Goal: Task Accomplishment & Management: Manage account settings

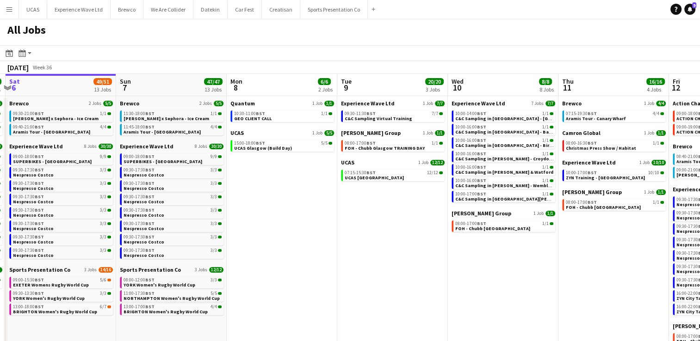
scroll to position [0, 333]
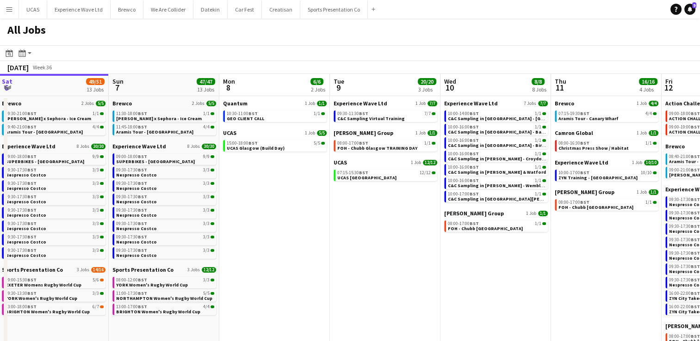
drag, startPoint x: 364, startPoint y: 193, endPoint x: 252, endPoint y: 186, distance: 112.6
click at [252, 186] on app-calendar-viewport "Wed 3 3/3 1 Job Thu 4 6/6 4 Jobs Fri 5 37/37 11 Jobs Sat 6 49/51 13 Jobs Sun 7 …" at bounding box center [350, 277] width 700 height 406
click at [255, 148] on span "UCAS Glasgow (Build Day)" at bounding box center [256, 148] width 58 height 6
click at [273, 141] on div "15:00-18:00 BST 5/5" at bounding box center [276, 143] width 98 height 5
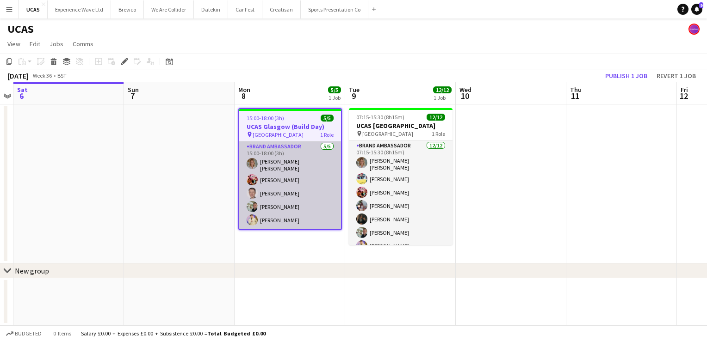
click at [300, 211] on app-card-role "Brand Ambassador [DATE] 15:00-18:00 (3h) [PERSON_NAME] da [PERSON_NAME] [PERSON…" at bounding box center [290, 186] width 102 height 88
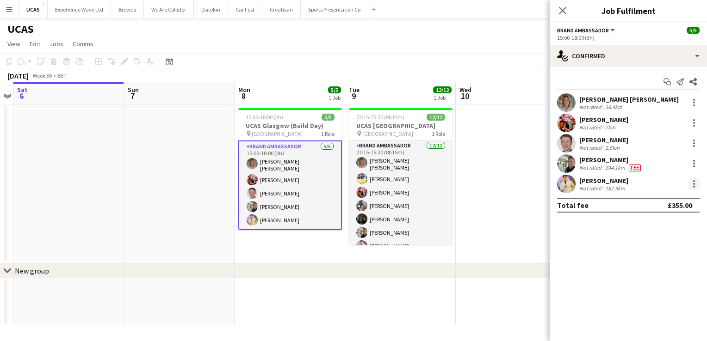
click at [693, 185] on div at bounding box center [693, 183] width 11 height 11
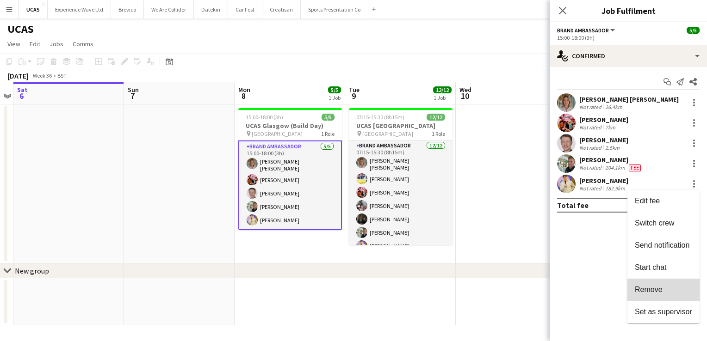
click at [664, 297] on button "Remove" at bounding box center [663, 290] width 72 height 22
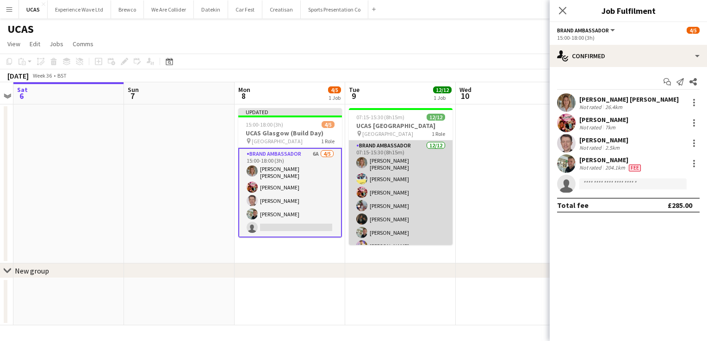
click at [390, 214] on app-card-role "Brand Ambassador [DATE] 07:15-15:30 (8h15m) [PERSON_NAME] da [PERSON_NAME] [PER…" at bounding box center [401, 232] width 104 height 182
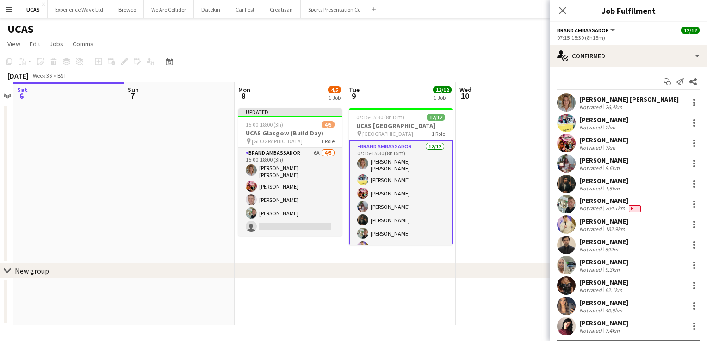
scroll to position [21, 0]
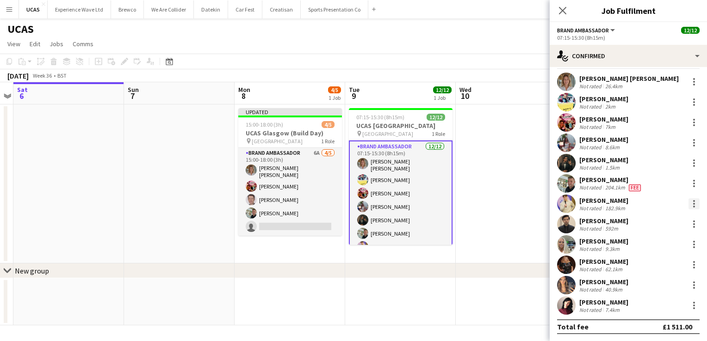
click at [691, 204] on div at bounding box center [693, 203] width 11 height 11
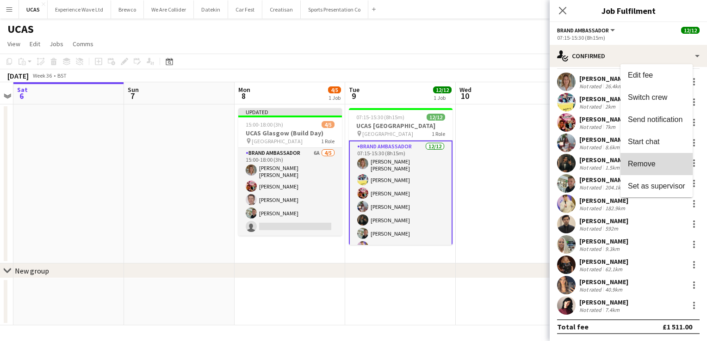
click at [658, 168] on span "Remove" at bounding box center [656, 164] width 57 height 8
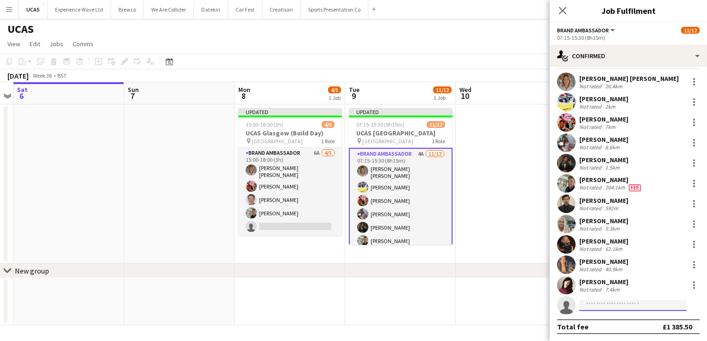
click at [620, 307] on input at bounding box center [632, 305] width 107 height 11
type input "*"
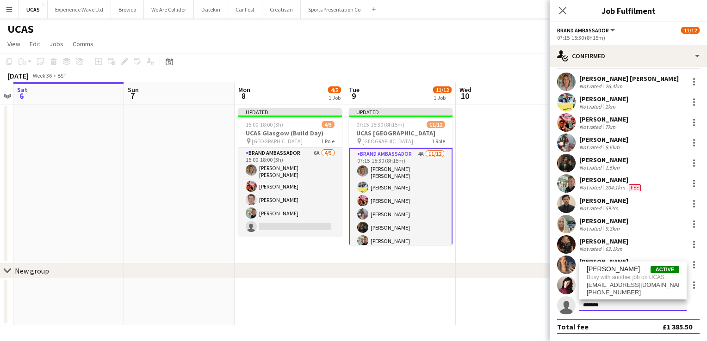
type input "*******"
click at [524, 218] on app-date-cell at bounding box center [510, 184] width 111 height 159
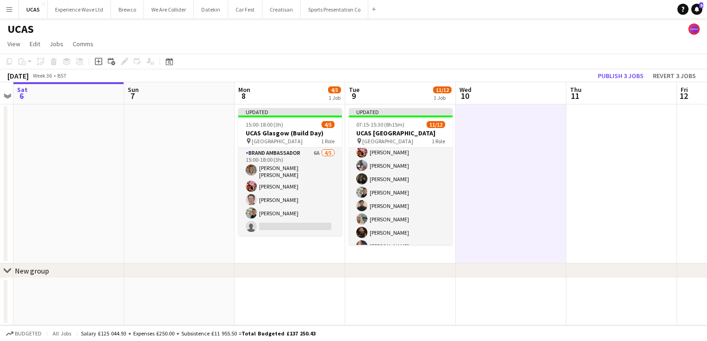
scroll to position [35, 0]
click at [612, 78] on button "Publish 3 jobs" at bounding box center [620, 76] width 53 height 12
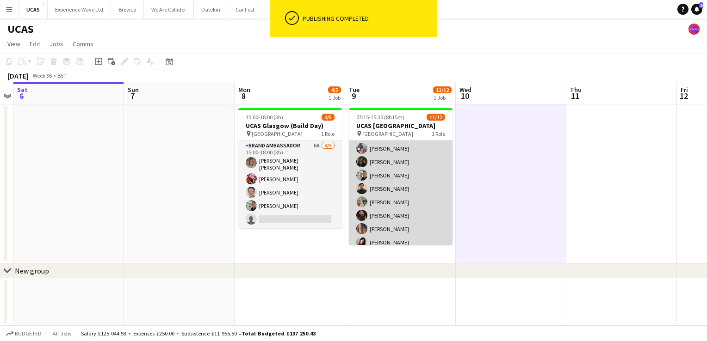
scroll to position [74, 0]
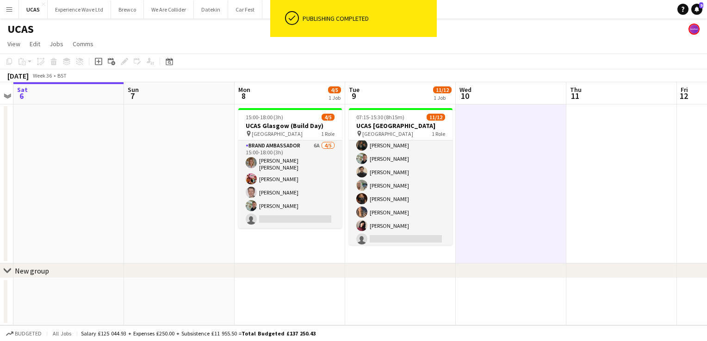
click at [16, 13] on button "Menu" at bounding box center [9, 9] width 18 height 18
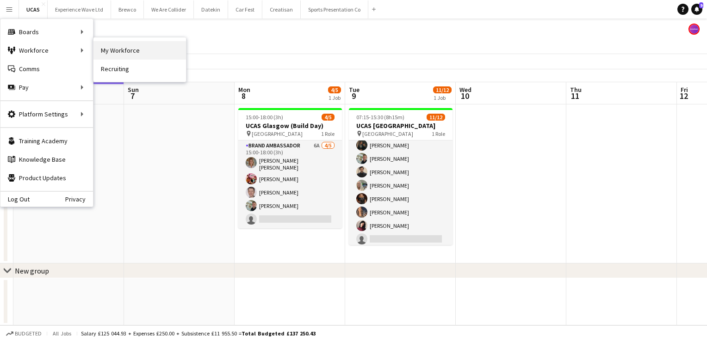
click at [117, 45] on link "My Workforce" at bounding box center [139, 50] width 92 height 18
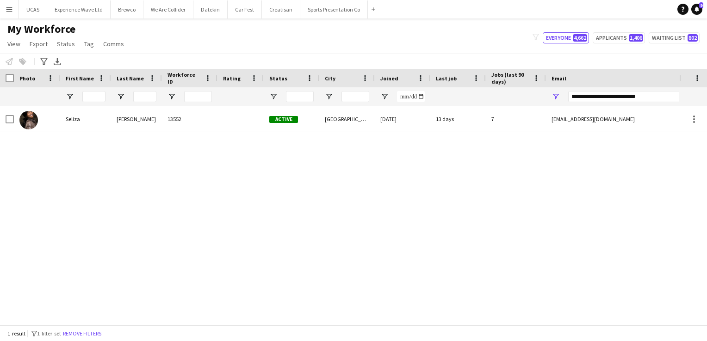
click at [92, 336] on button "Remove filters" at bounding box center [82, 334] width 42 height 10
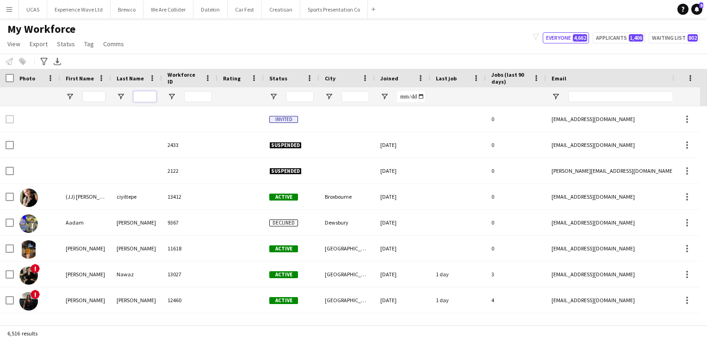
click at [149, 95] on input "Last Name Filter Input" at bounding box center [144, 96] width 23 height 11
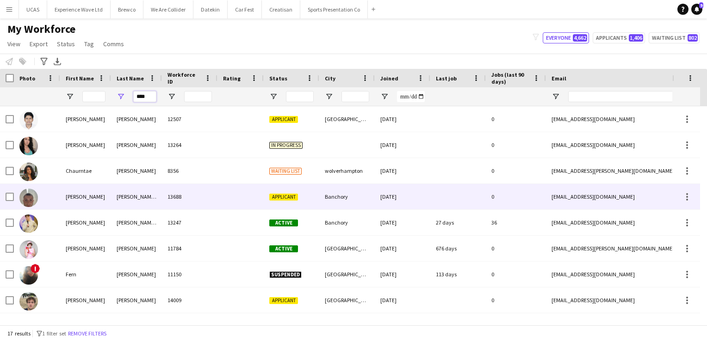
type input "****"
click at [158, 193] on div "[PERSON_NAME] [PERSON_NAME]" at bounding box center [136, 196] width 51 height 25
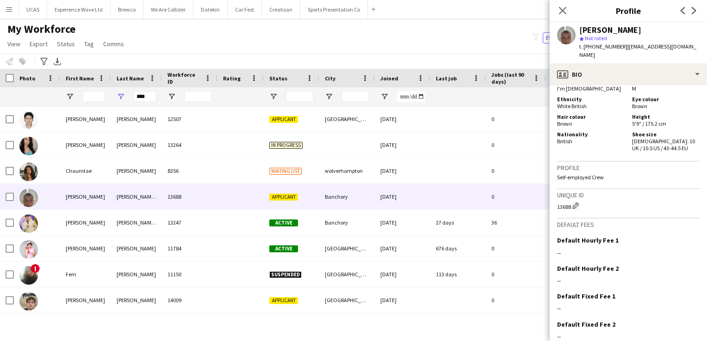
scroll to position [496, 0]
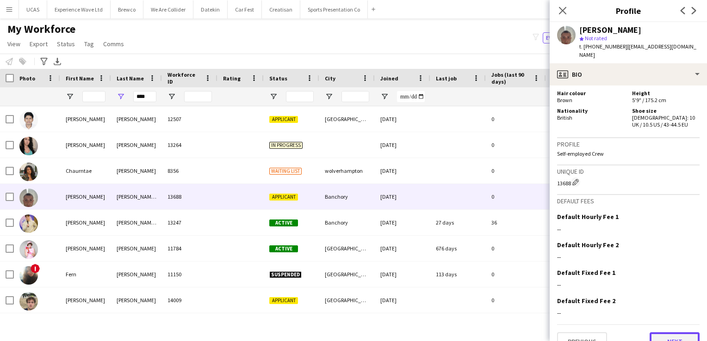
click at [649, 332] on button "Next" at bounding box center [674, 341] width 50 height 18
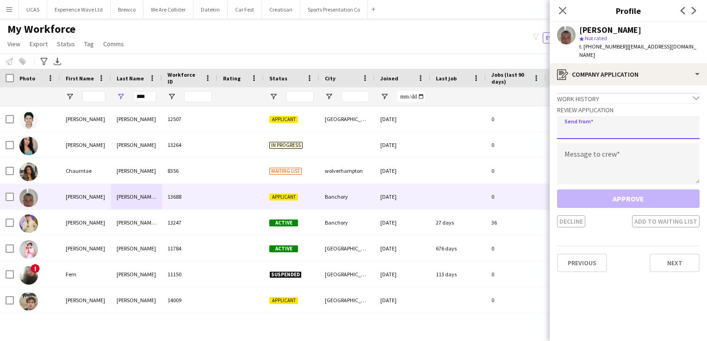
click at [591, 125] on input "email" at bounding box center [628, 127] width 142 height 23
type input "**********"
click at [597, 161] on textarea at bounding box center [628, 164] width 142 height 42
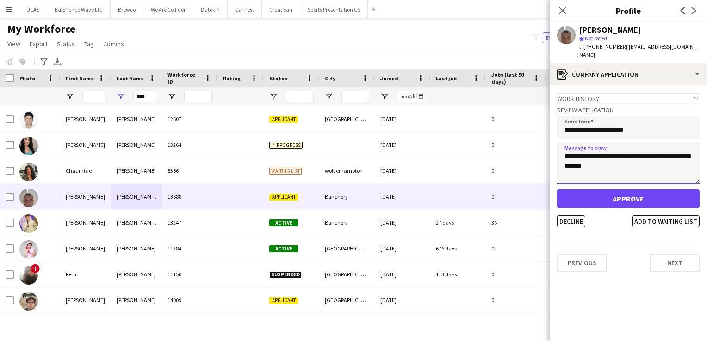
type textarea "**********"
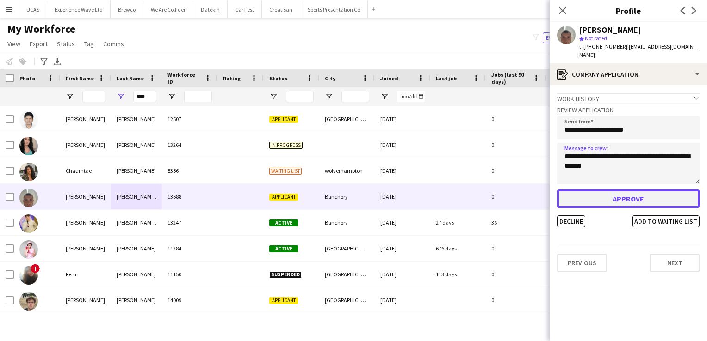
click at [621, 190] on button "Approve" at bounding box center [628, 199] width 142 height 18
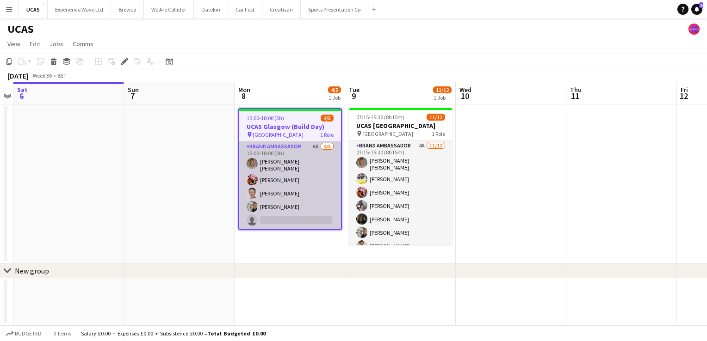
click at [311, 220] on app-card-role "Brand Ambassador 6A [DATE] 15:00-18:00 (3h) [PERSON_NAME] da [PERSON_NAME] [PER…" at bounding box center [290, 186] width 102 height 88
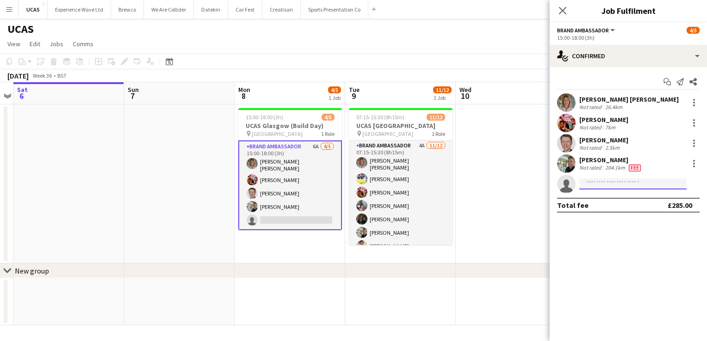
click at [598, 185] on input at bounding box center [632, 183] width 107 height 11
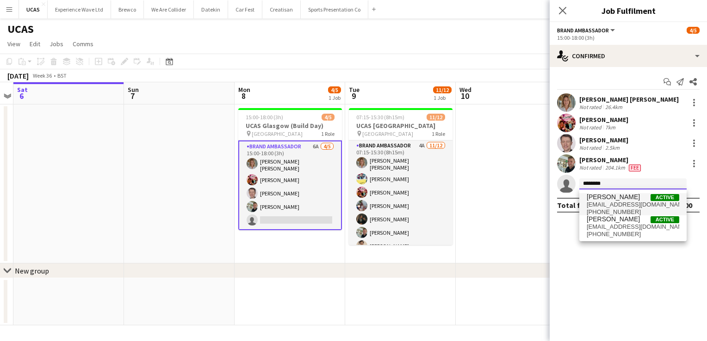
type input "********"
click at [600, 198] on span "[PERSON_NAME]" at bounding box center [612, 197] width 53 height 8
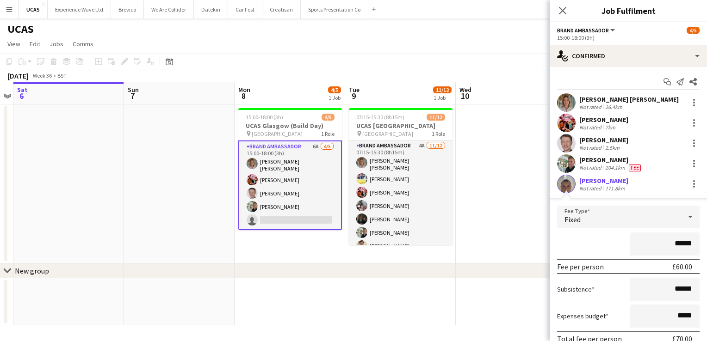
scroll to position [61, 0]
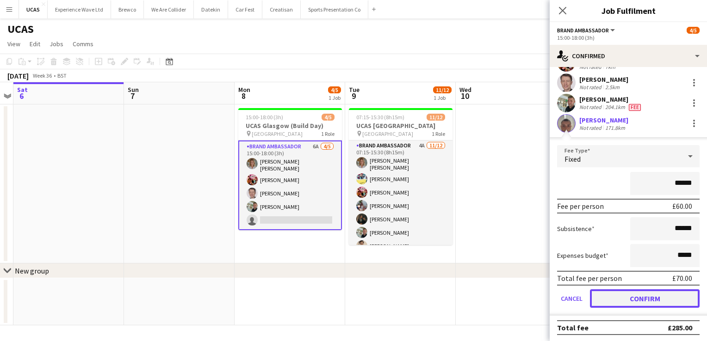
click at [637, 298] on button "Confirm" at bounding box center [645, 298] width 110 height 18
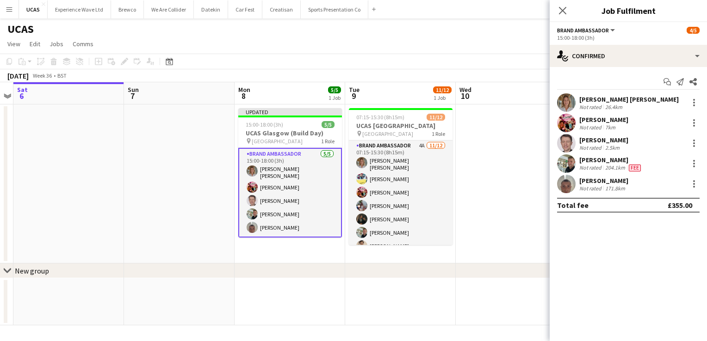
scroll to position [0, 0]
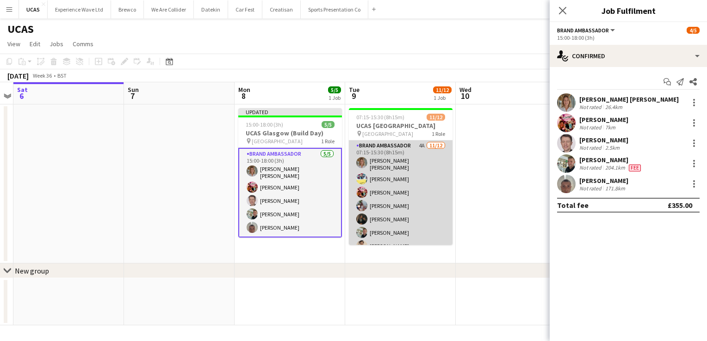
click at [415, 226] on app-card-role "Brand Ambassador 4A 11/12 07:15-15:30 (8h15m) Sara Cooper da Silva Yvonne Smith…" at bounding box center [401, 232] width 104 height 182
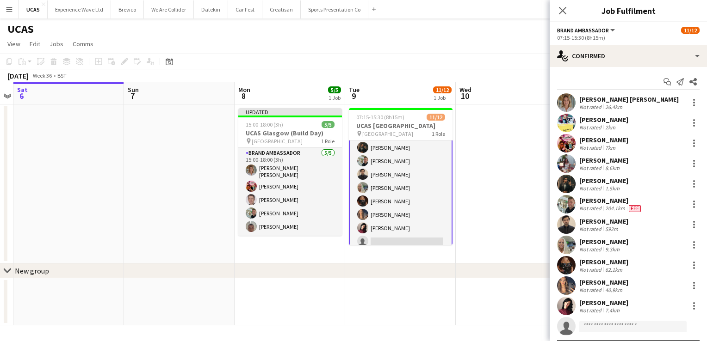
scroll to position [76, 0]
click at [414, 234] on app-card-role "Brand Ambassador 4A 11/12 07:15-15:30 (8h15m) Sara Cooper da Silva Yvonne Smith…" at bounding box center [401, 157] width 104 height 184
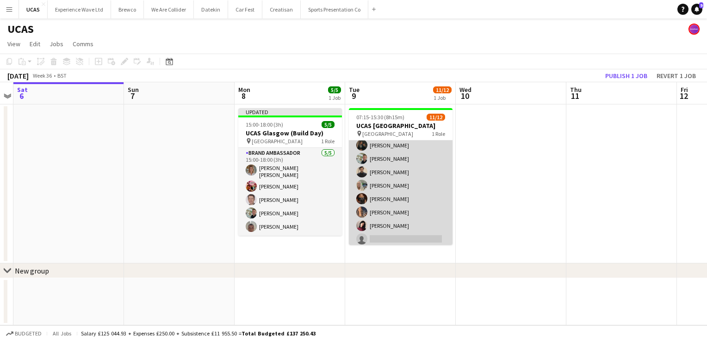
click at [381, 239] on app-card-role "Brand Ambassador 4A 11/12 07:15-15:30 (8h15m) Sara Cooper da Silva Yvonne Smith…" at bounding box center [401, 158] width 104 height 182
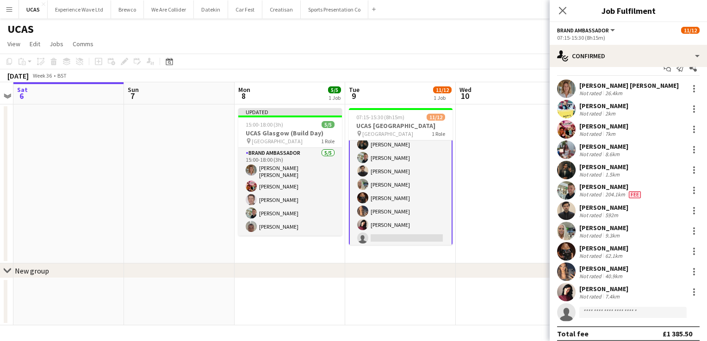
scroll to position [21, 0]
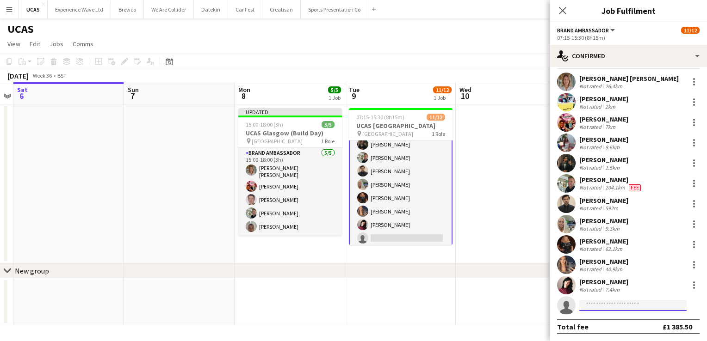
click at [591, 308] on input at bounding box center [632, 305] width 107 height 11
type input "**********"
click at [610, 324] on span "[EMAIL_ADDRESS][DOMAIN_NAME]" at bounding box center [632, 325] width 92 height 7
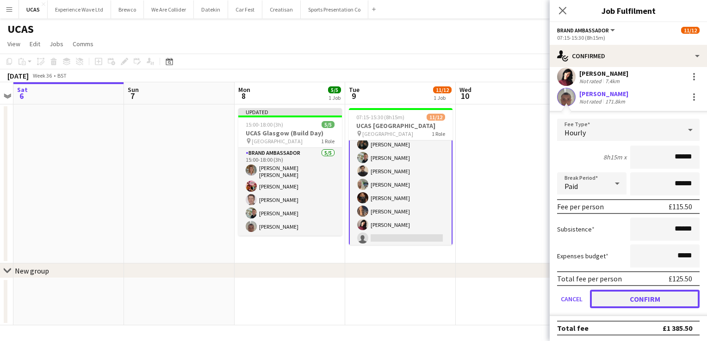
click at [616, 295] on button "Confirm" at bounding box center [645, 299] width 110 height 18
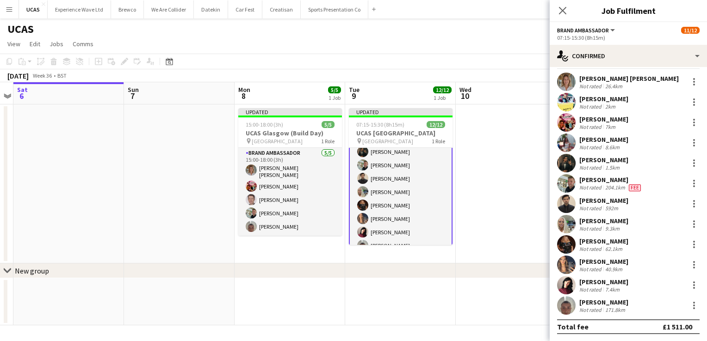
click at [523, 172] on app-date-cell at bounding box center [510, 184] width 111 height 159
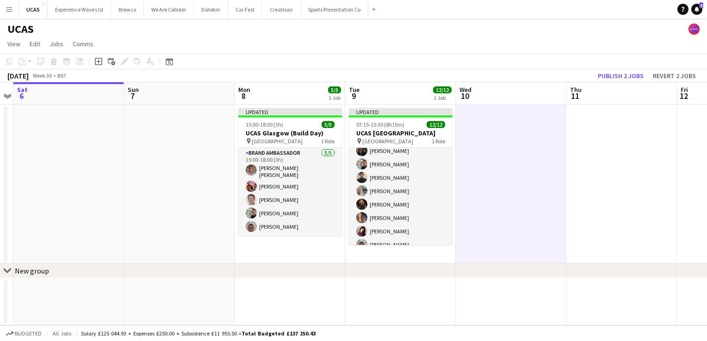
scroll to position [75, 0]
click at [629, 75] on button "Publish 2 jobs" at bounding box center [620, 76] width 53 height 12
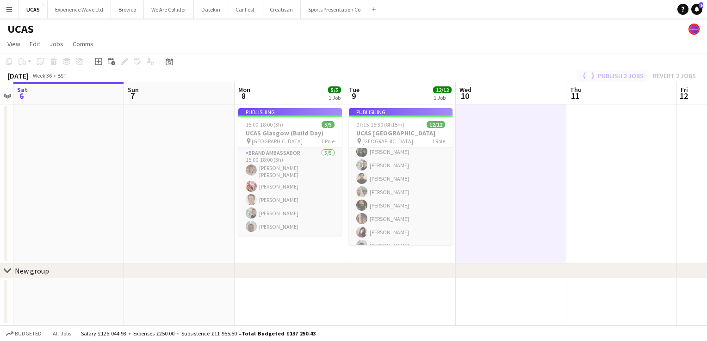
scroll to position [74, 0]
